Goal: Task Accomplishment & Management: Manage account settings

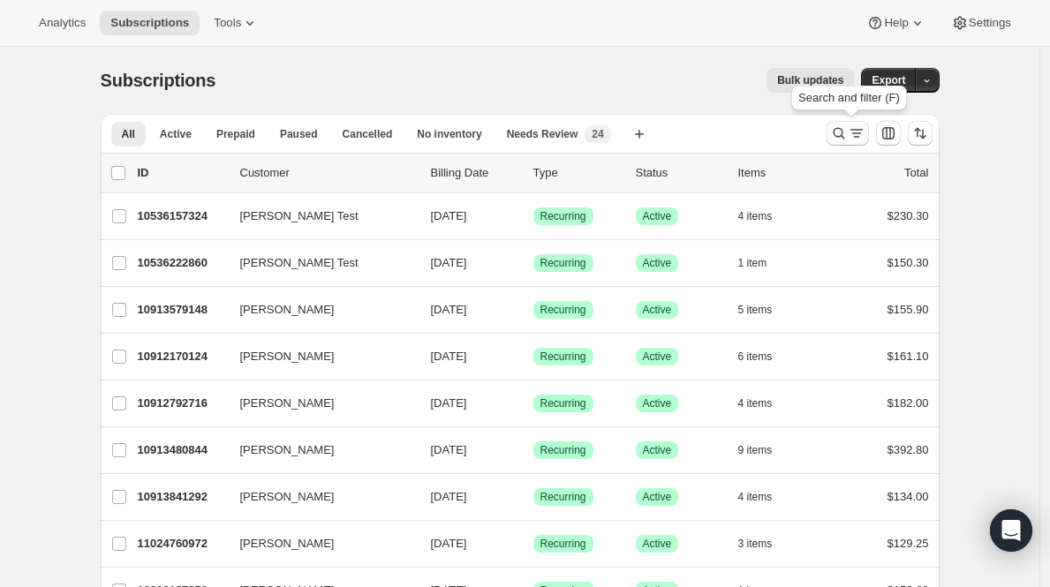
click at [861, 124] on button "Search and filter results" at bounding box center [848, 133] width 42 height 25
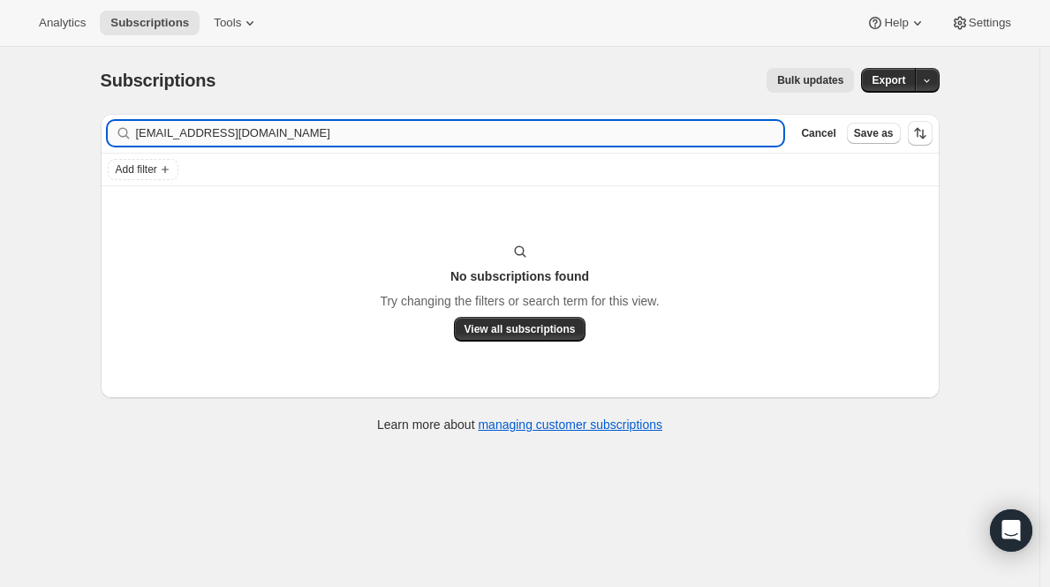
click at [457, 125] on input "[EMAIL_ADDRESS][DOMAIN_NAME]" at bounding box center [460, 133] width 648 height 25
type input "[PERSON_NAME]"
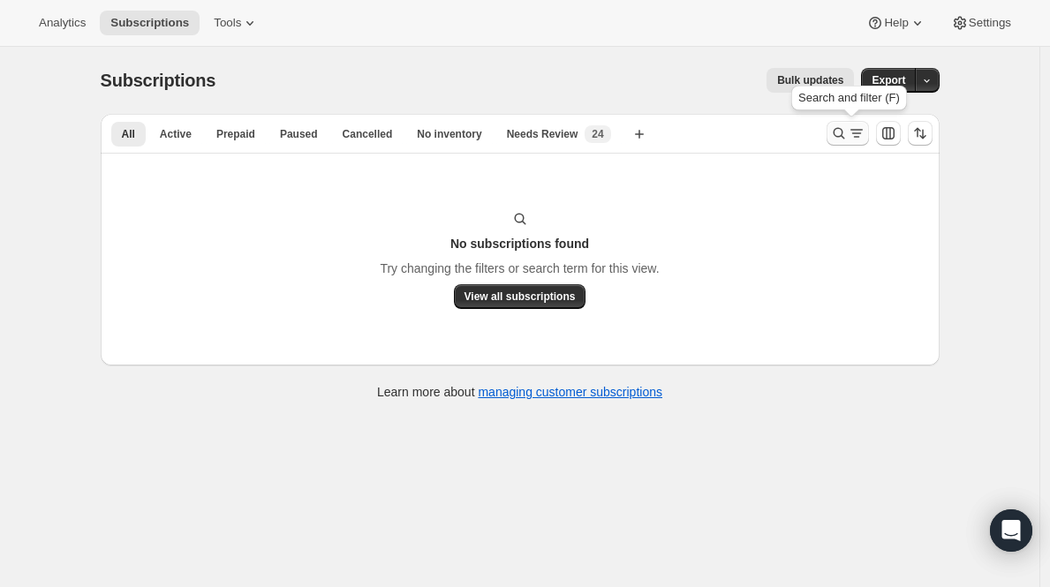
click at [859, 137] on icon "Search and filter results" at bounding box center [856, 137] width 6 height 2
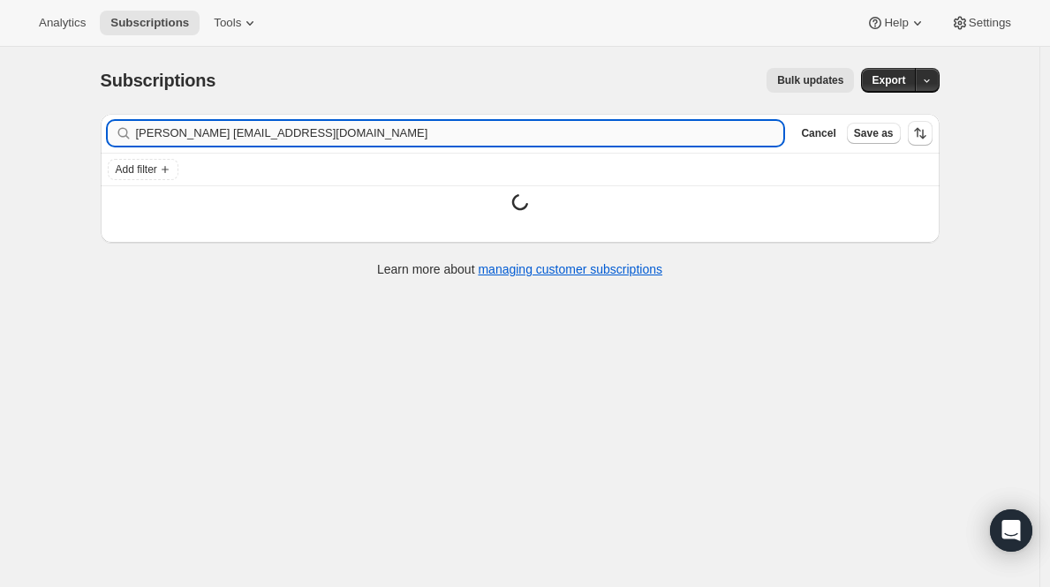
click at [556, 133] on input "[PERSON_NAME] [EMAIL_ADDRESS][DOMAIN_NAME]" at bounding box center [460, 133] width 648 height 25
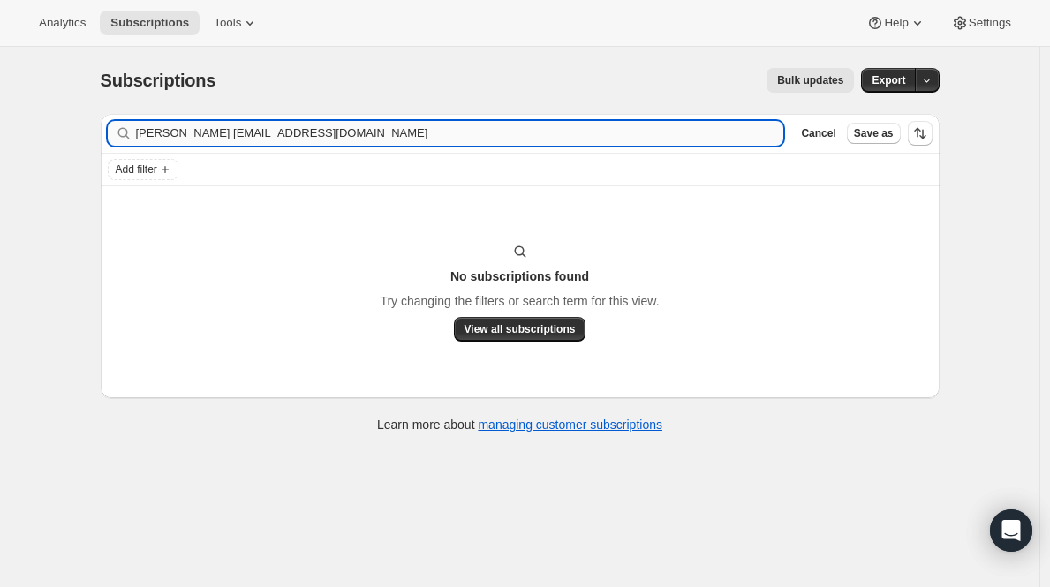
click at [556, 133] on input "[PERSON_NAME] [EMAIL_ADDRESS][DOMAIN_NAME]" at bounding box center [460, 133] width 648 height 25
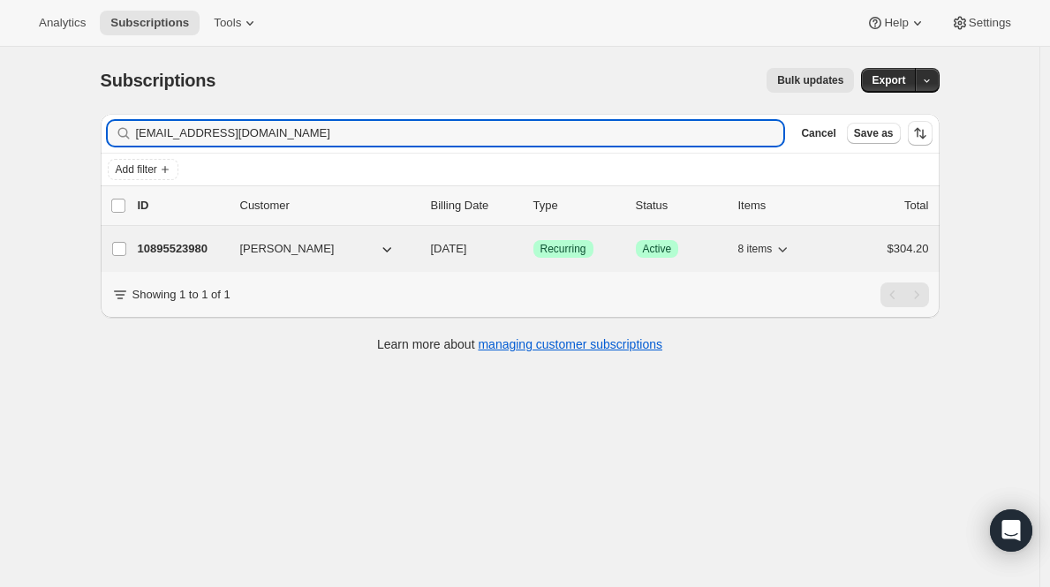
type input "[EMAIL_ADDRESS][DOMAIN_NAME]"
click at [201, 246] on p "10895523980" at bounding box center [182, 249] width 88 height 18
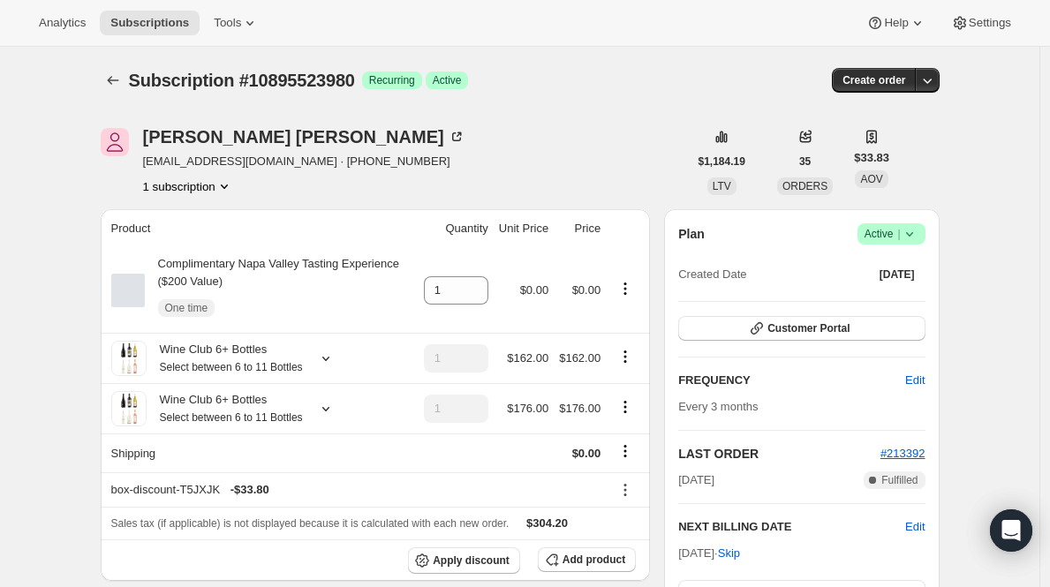
click at [900, 227] on span "|" at bounding box center [898, 234] width 3 height 14
click at [870, 294] on span "Cancel subscription" at bounding box center [891, 298] width 100 height 13
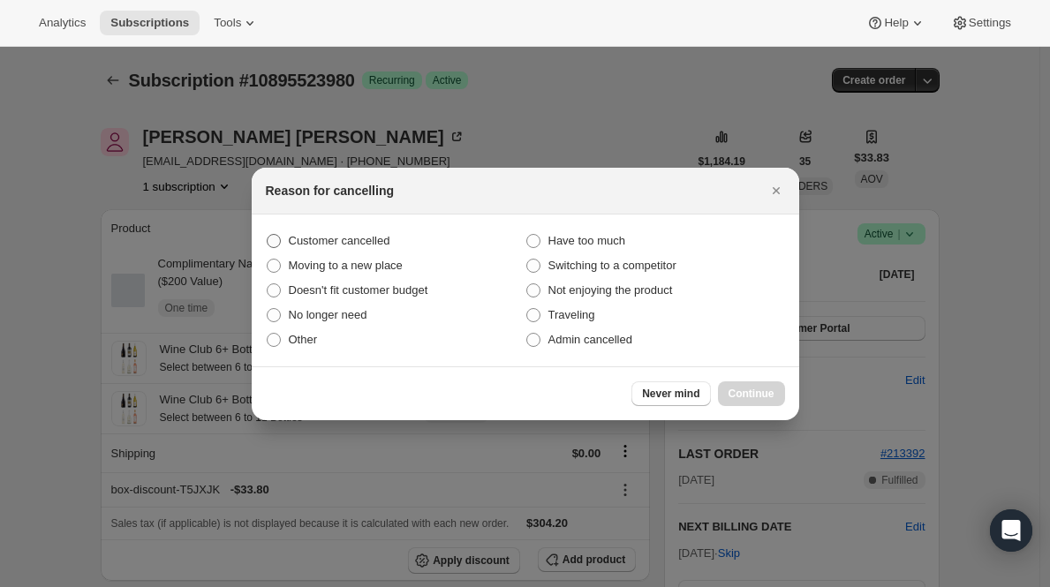
click at [390, 232] on span "Customer cancelled" at bounding box center [340, 241] width 102 height 18
click at [268, 234] on input "Customer cancelled" at bounding box center [267, 234] width 1 height 1
radio input "true"
click at [743, 384] on button "Continue" at bounding box center [751, 394] width 67 height 25
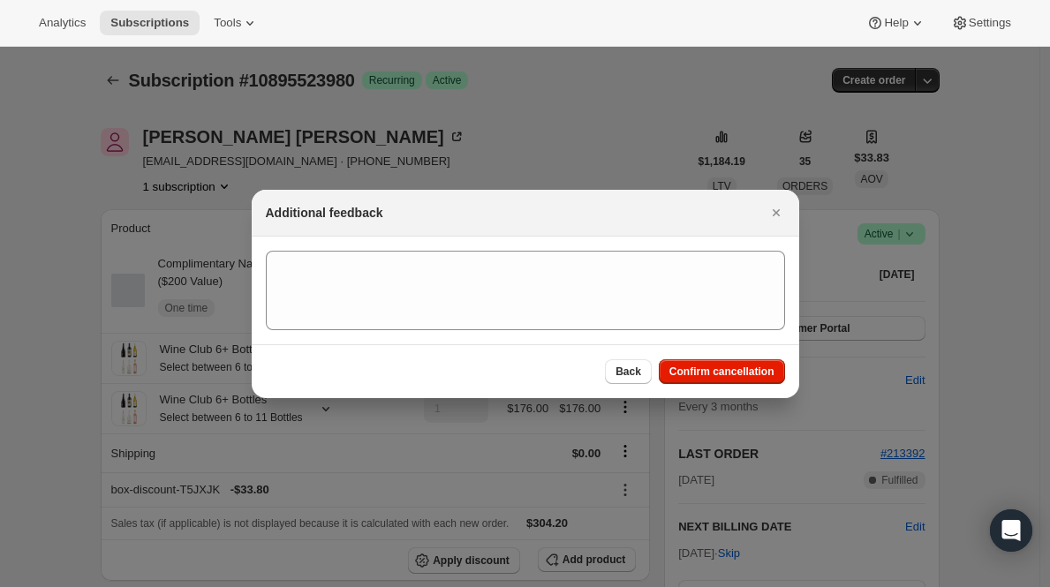
click at [745, 375] on span "Confirm cancellation" at bounding box center [722, 372] width 105 height 14
